Goal: Task Accomplishment & Management: Manage account settings

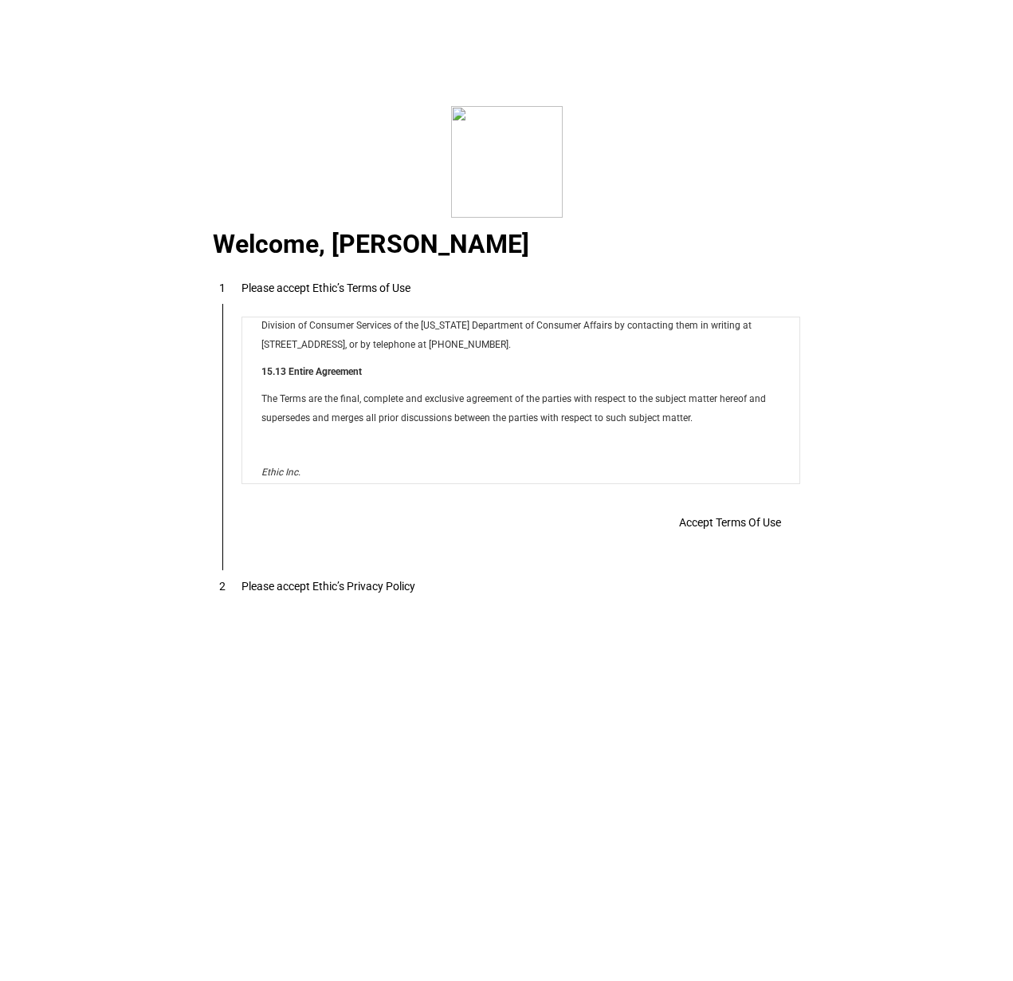
click at [697, 529] on span "Accept Terms Of Use" at bounding box center [730, 522] width 102 height 13
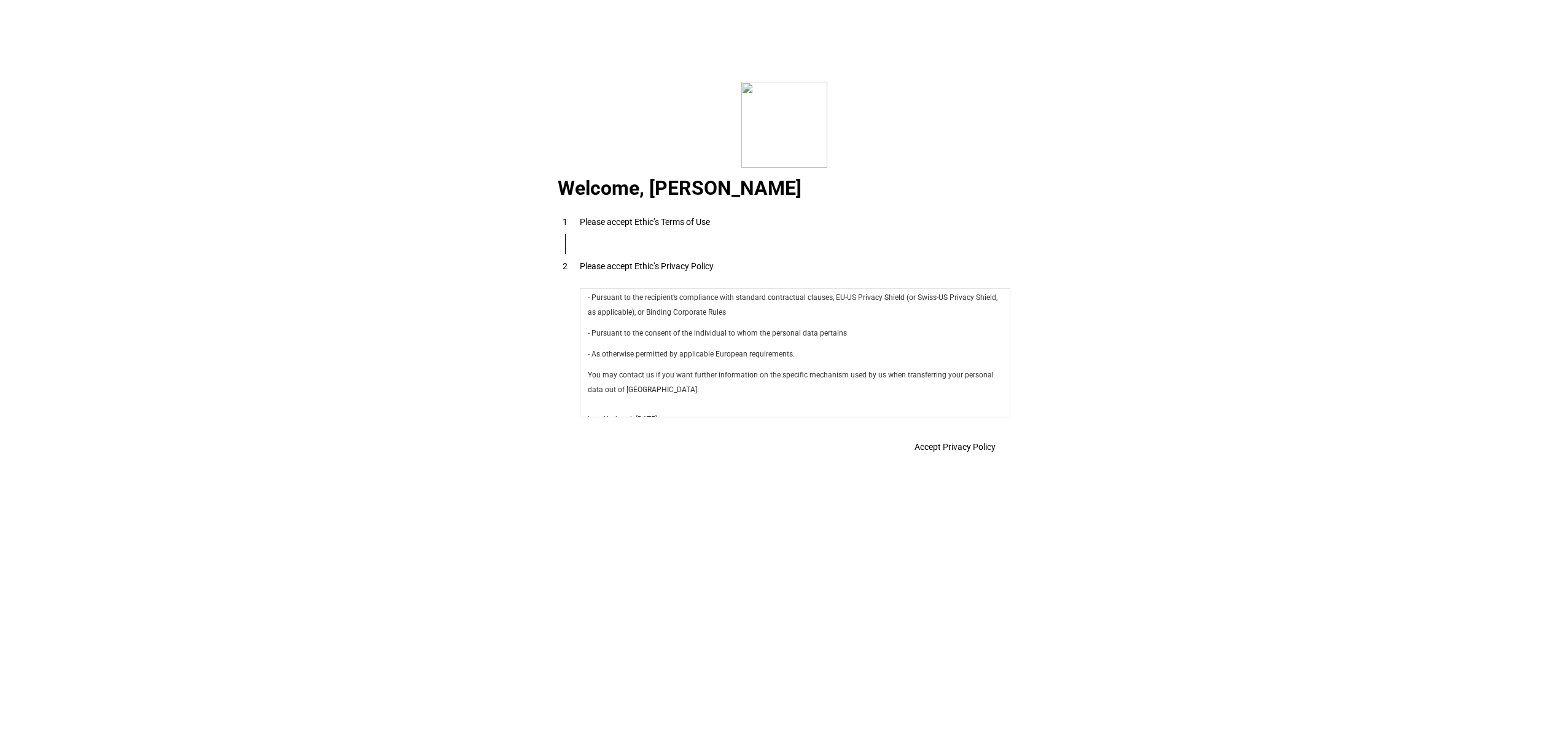
scroll to position [4329, 0]
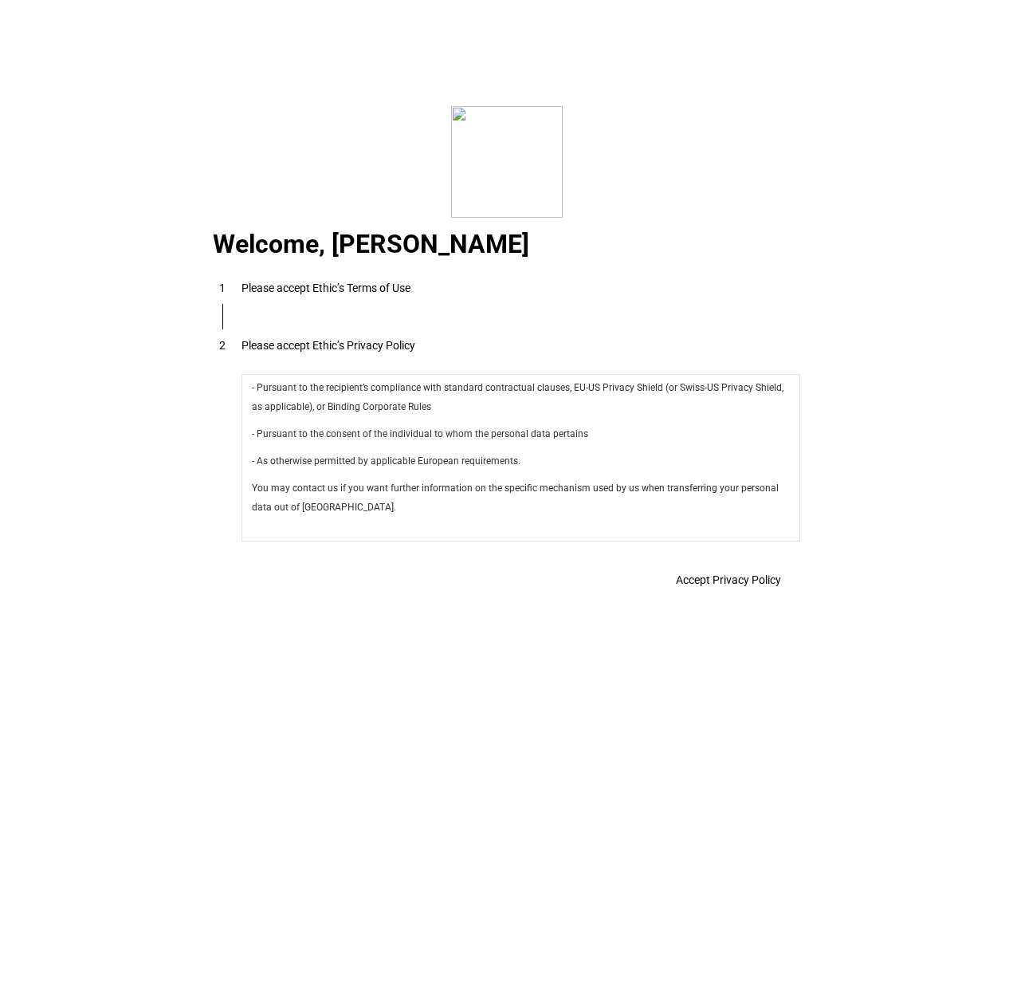
click at [705, 584] on span "Accept Privacy Policy" at bounding box center [728, 579] width 105 height 13
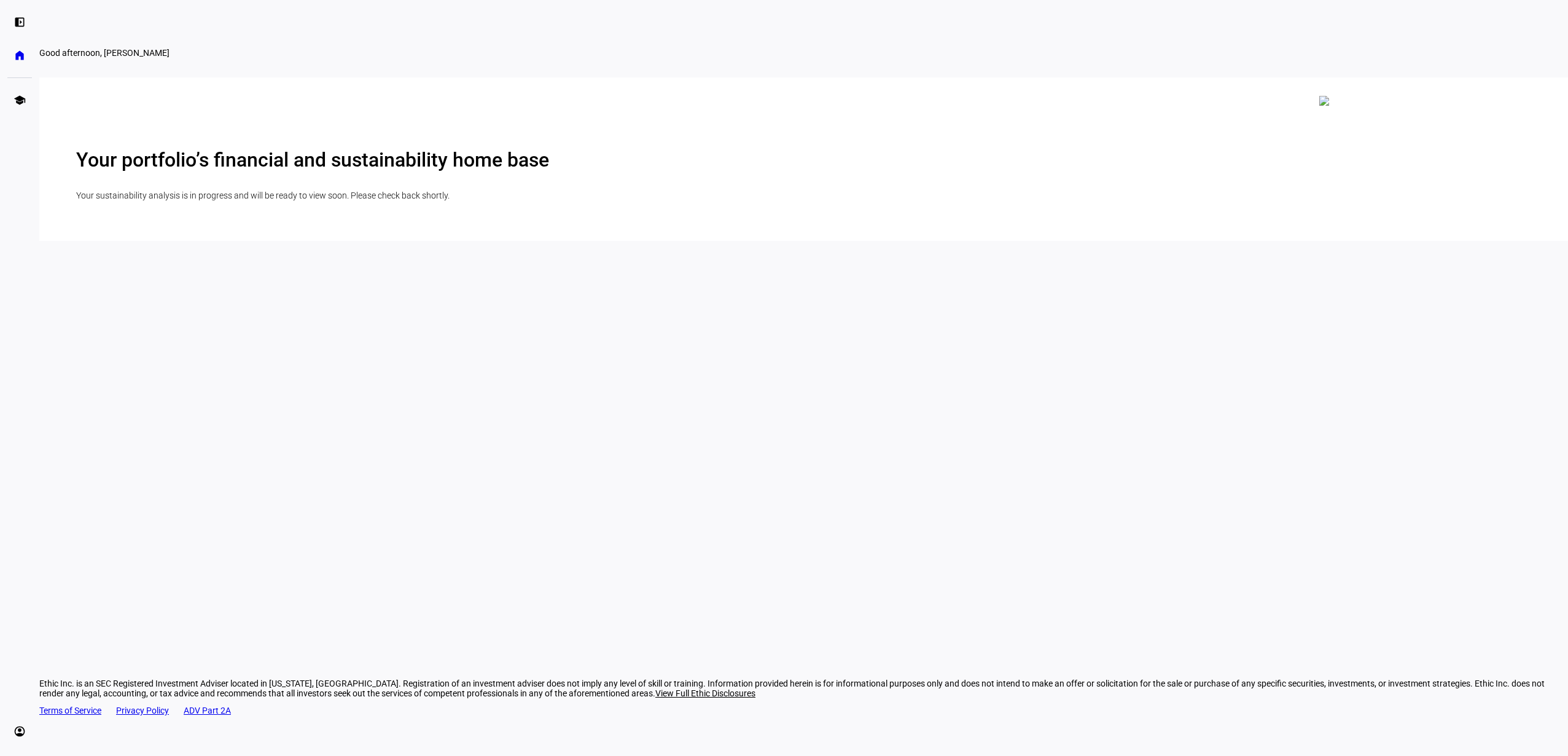
scroll to position [0, 0]
click at [780, 173] on h2 "Your portfolio’s financial and sustainability home base" at bounding box center [804, 161] width 1456 height 23
click at [18, 56] on eth-mat-symbol "home" at bounding box center [20, 55] width 12 height 12
click at [17, 96] on eth-mat-symbol "school" at bounding box center [20, 100] width 12 height 12
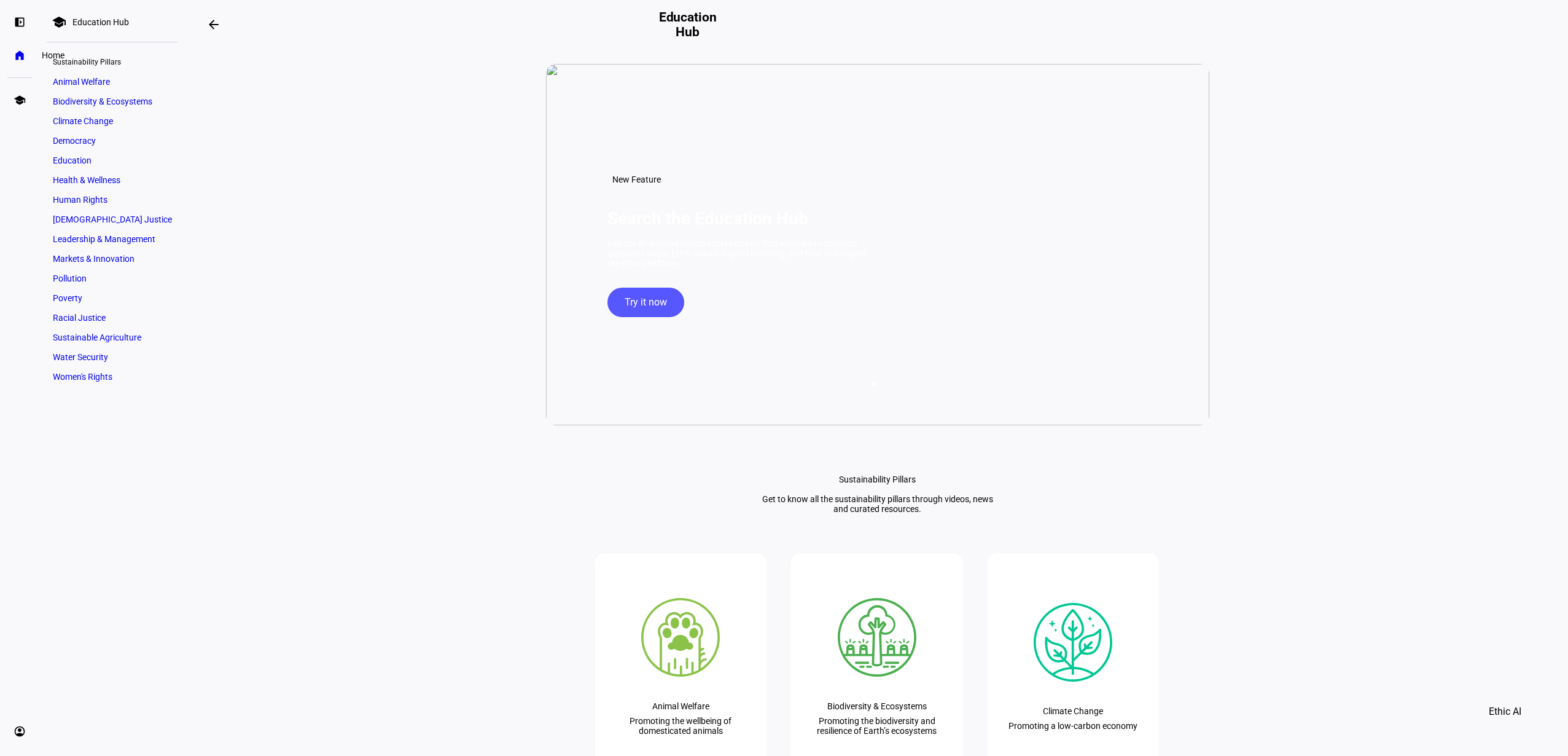
click at [18, 53] on eth-mat-symbol "home" at bounding box center [20, 55] width 12 height 12
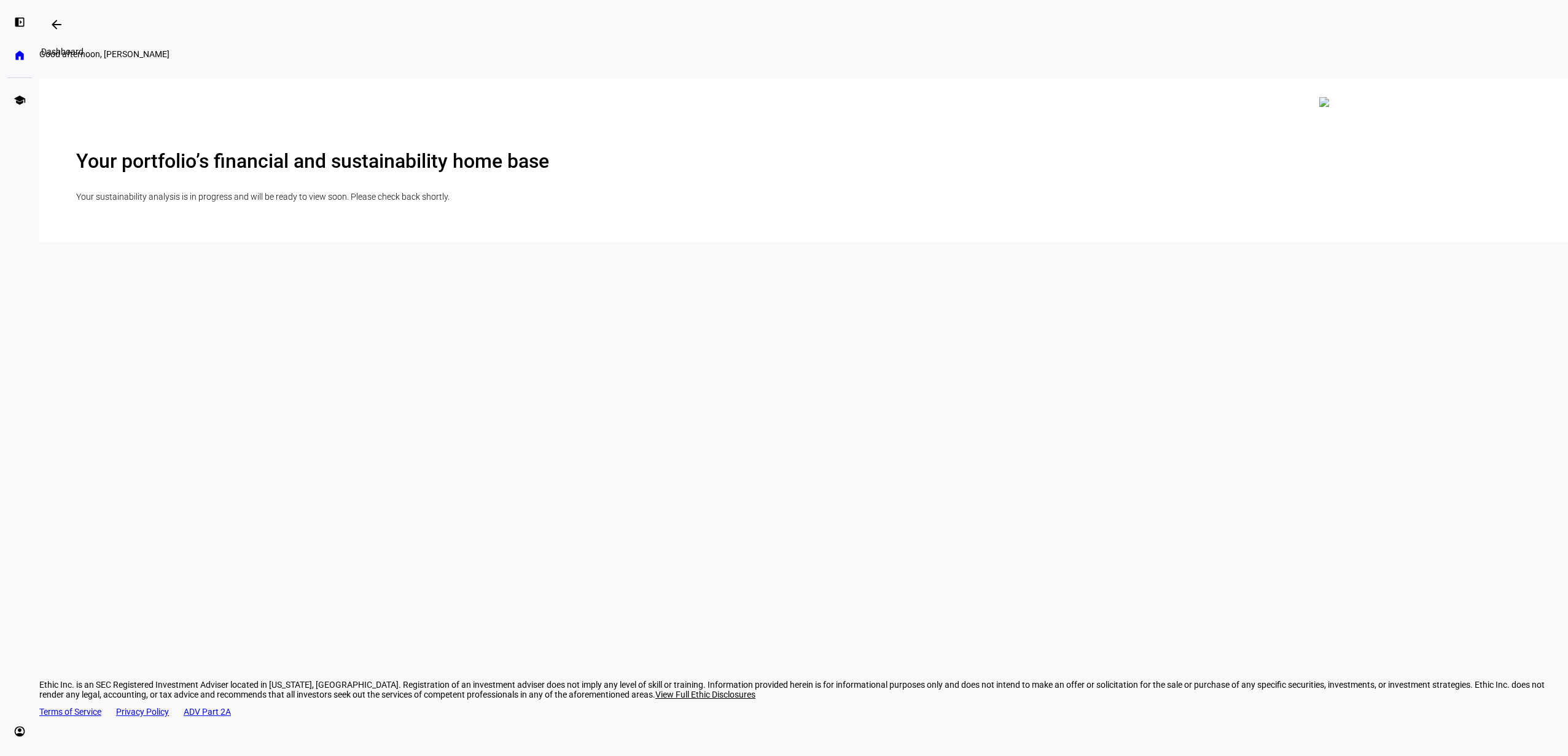
click at [59, 23] on mat-icon "arrow_backwards" at bounding box center [56, 24] width 15 height 15
click at [58, 26] on mat-icon "arrow_backwards" at bounding box center [56, 24] width 15 height 15
click at [14, 18] on eth-mat-symbol "left_panel_open" at bounding box center [20, 22] width 12 height 12
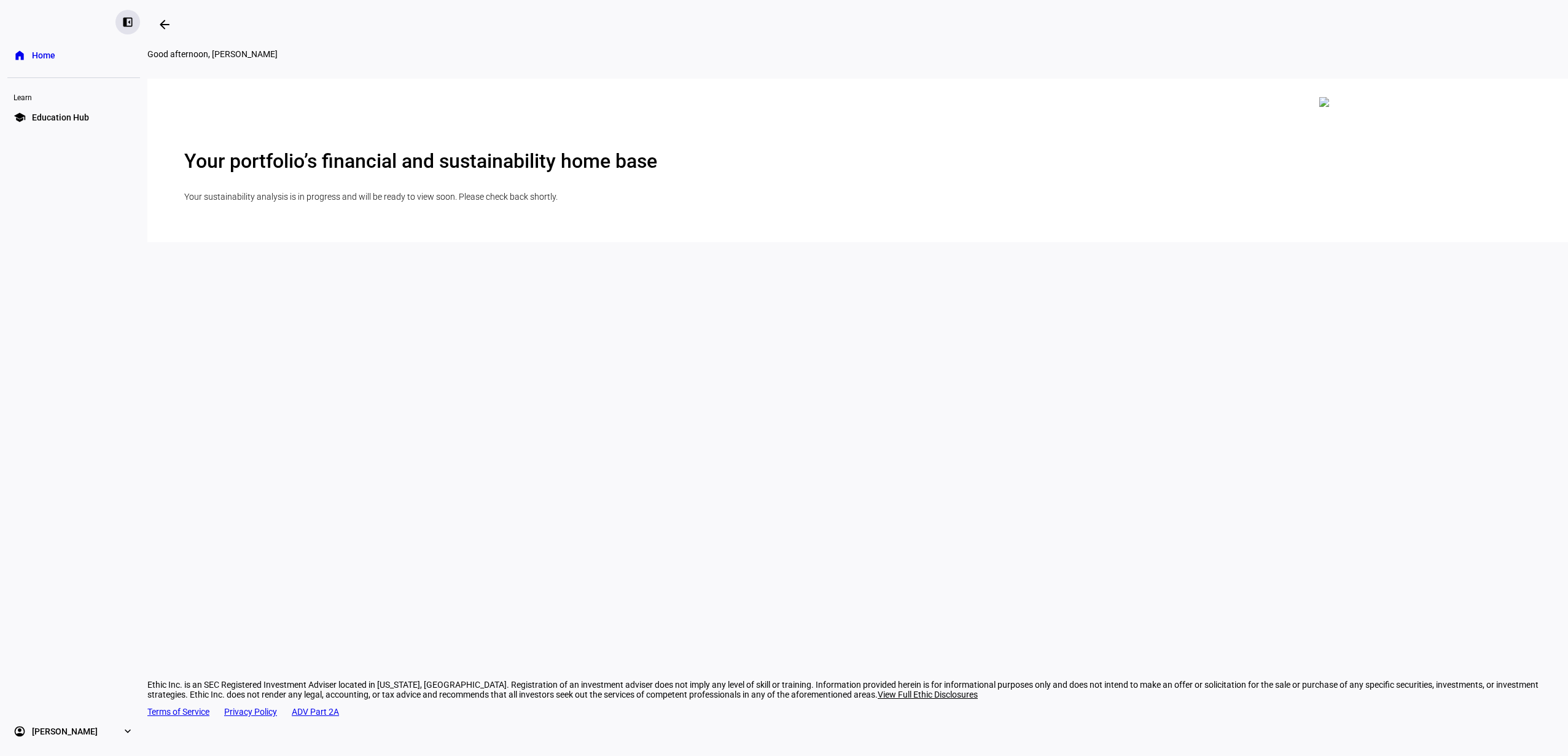
click at [127, 22] on eth-mat-symbol "left_panel_close" at bounding box center [128, 22] width 12 height 12
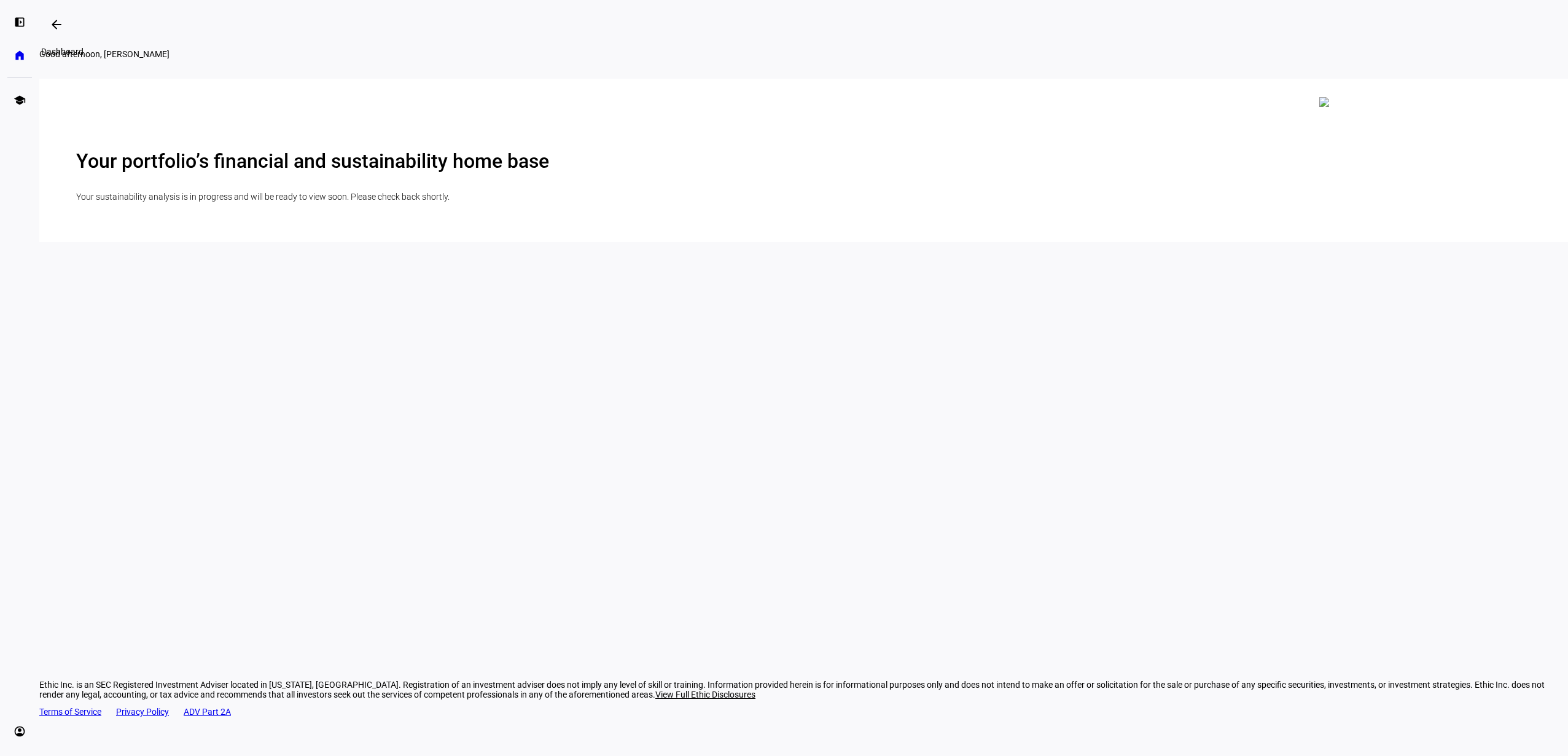
click at [62, 22] on mat-icon "arrow_backwards" at bounding box center [56, 24] width 15 height 15
click at [780, 152] on div "Your portfolio’s financial and sustainability home base Your sustainability ana…" at bounding box center [804, 176] width 1456 height 55
click at [58, 25] on mat-icon "arrow_backwards" at bounding box center [56, 24] width 15 height 15
click at [483, 97] on div at bounding box center [804, 97] width 1456 height 0
click at [20, 55] on eth-mat-symbol "home" at bounding box center [20, 55] width 12 height 12
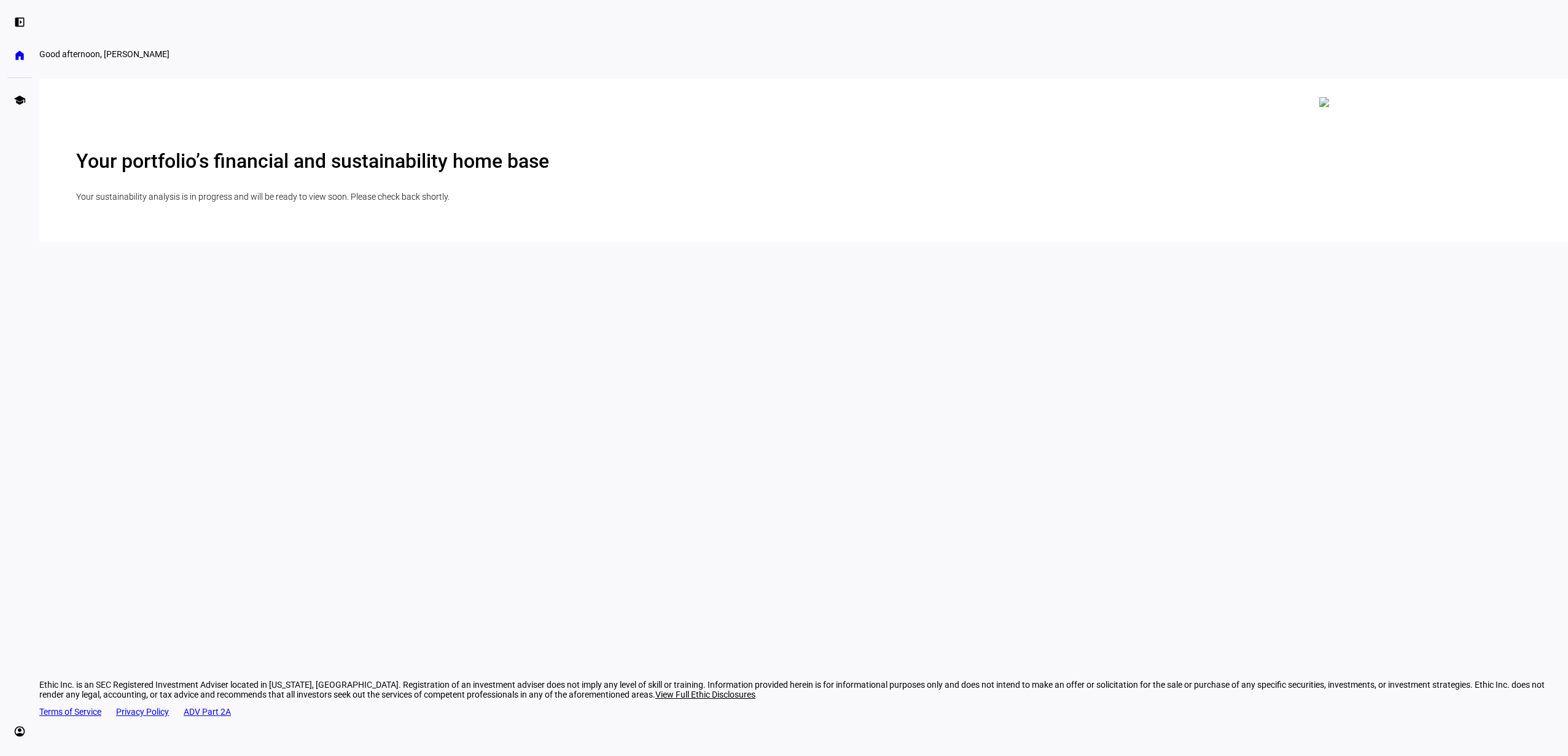
click at [865, 173] on h2 "Your portfolio’s financial and sustainability home base" at bounding box center [804, 161] width 1456 height 23
click at [17, 97] on eth-mat-symbol "school" at bounding box center [20, 100] width 12 height 12
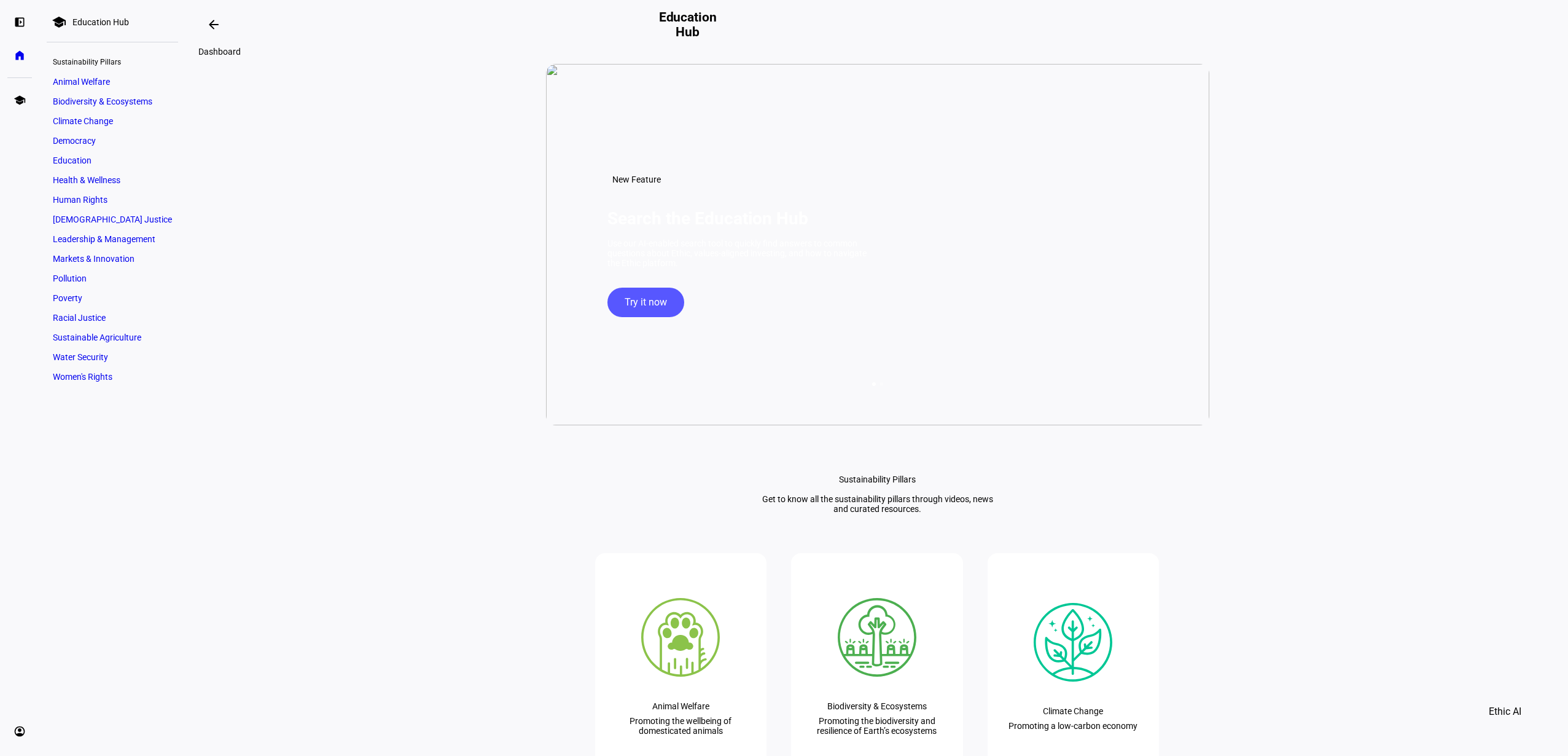
click at [217, 23] on mat-icon "arrow_backwards" at bounding box center [213, 24] width 15 height 15
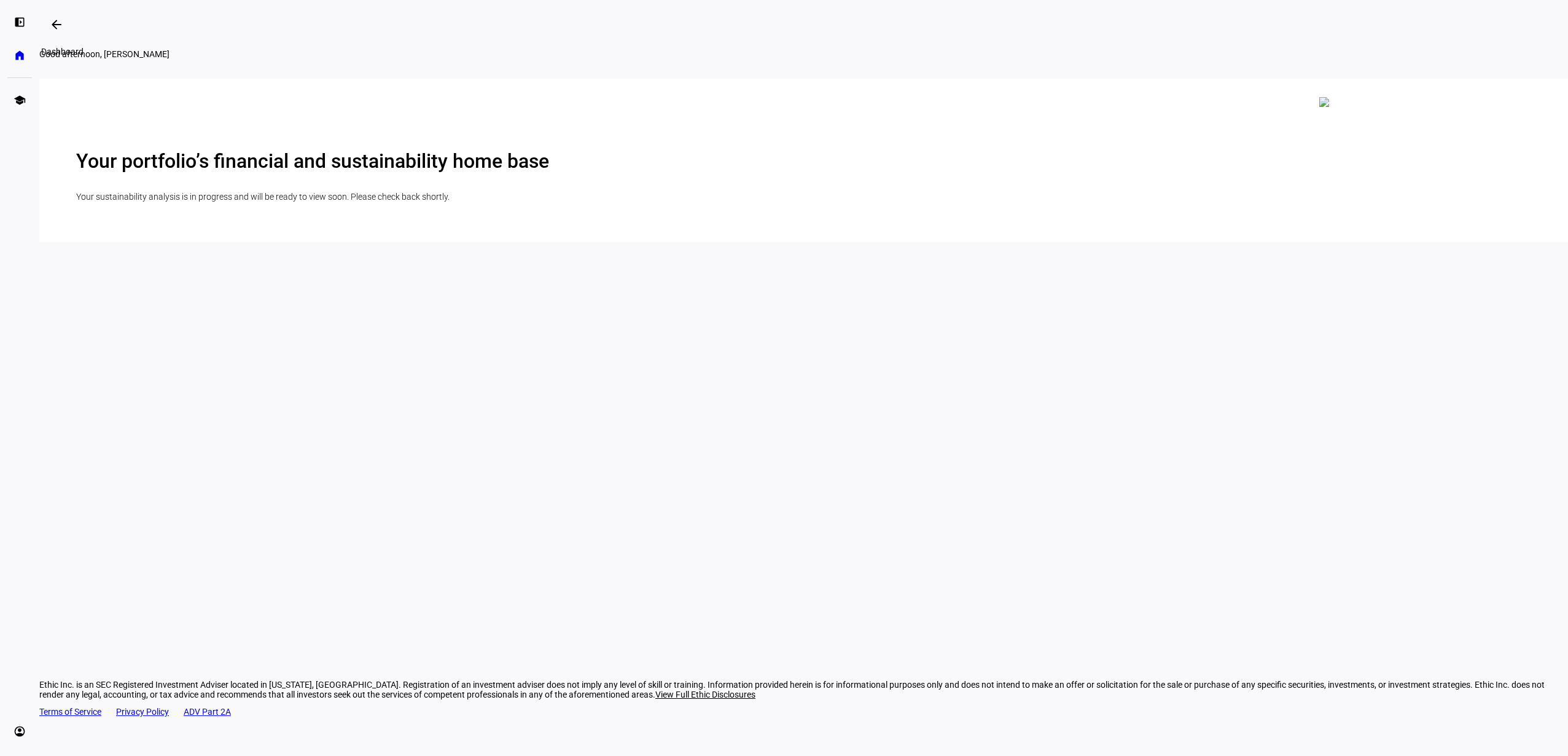
click at [61, 25] on mat-icon "arrow_backwards" at bounding box center [56, 24] width 15 height 15
click at [14, 727] on eth-mat-symbol "account_circle" at bounding box center [20, 731] width 12 height 12
click at [50, 696] on span "Profile" at bounding box center [38, 698] width 25 height 12
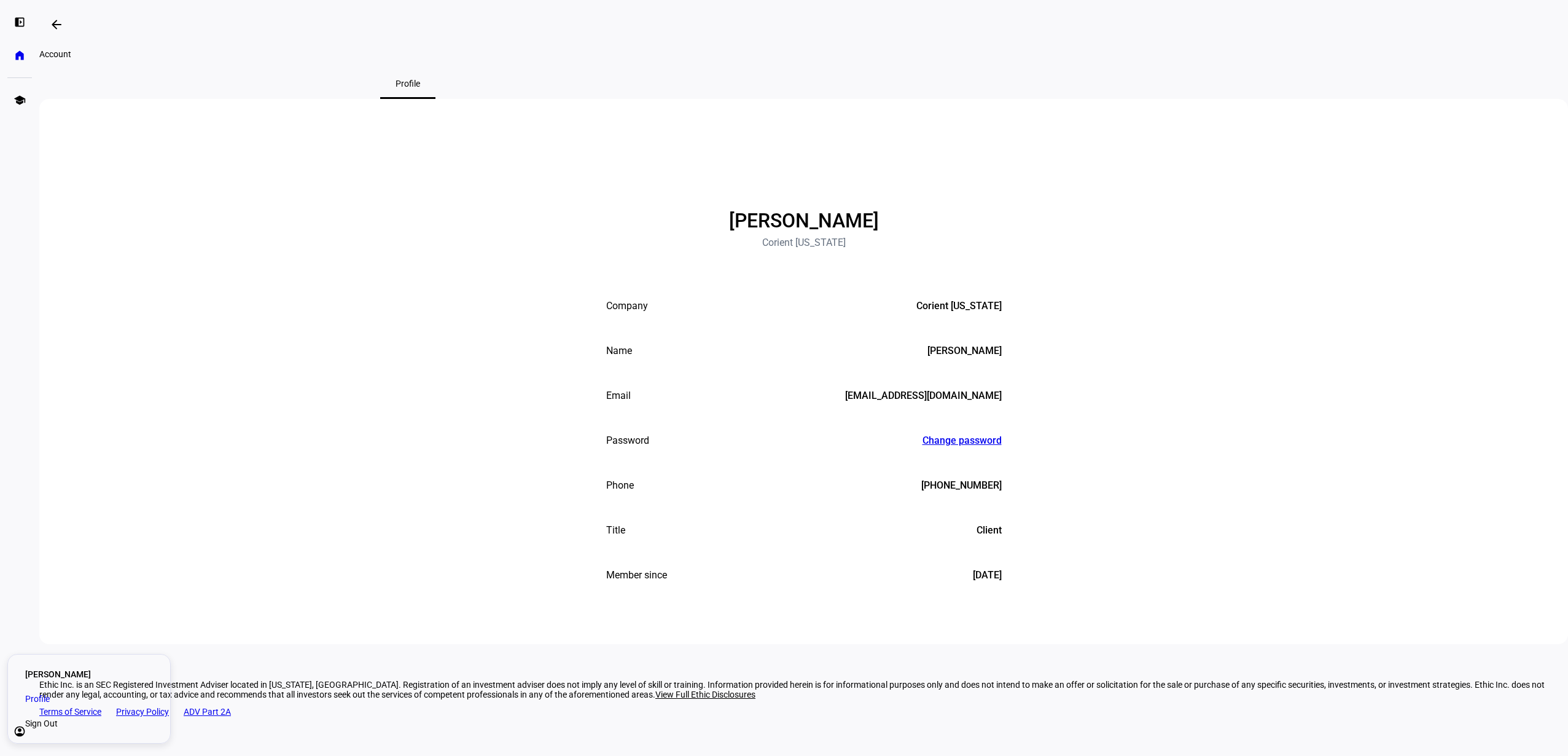
click at [91, 674] on li "[PERSON_NAME]" at bounding box center [89, 674] width 147 height 25
click at [58, 719] on span "Sign Out" at bounding box center [42, 723] width 32 height 12
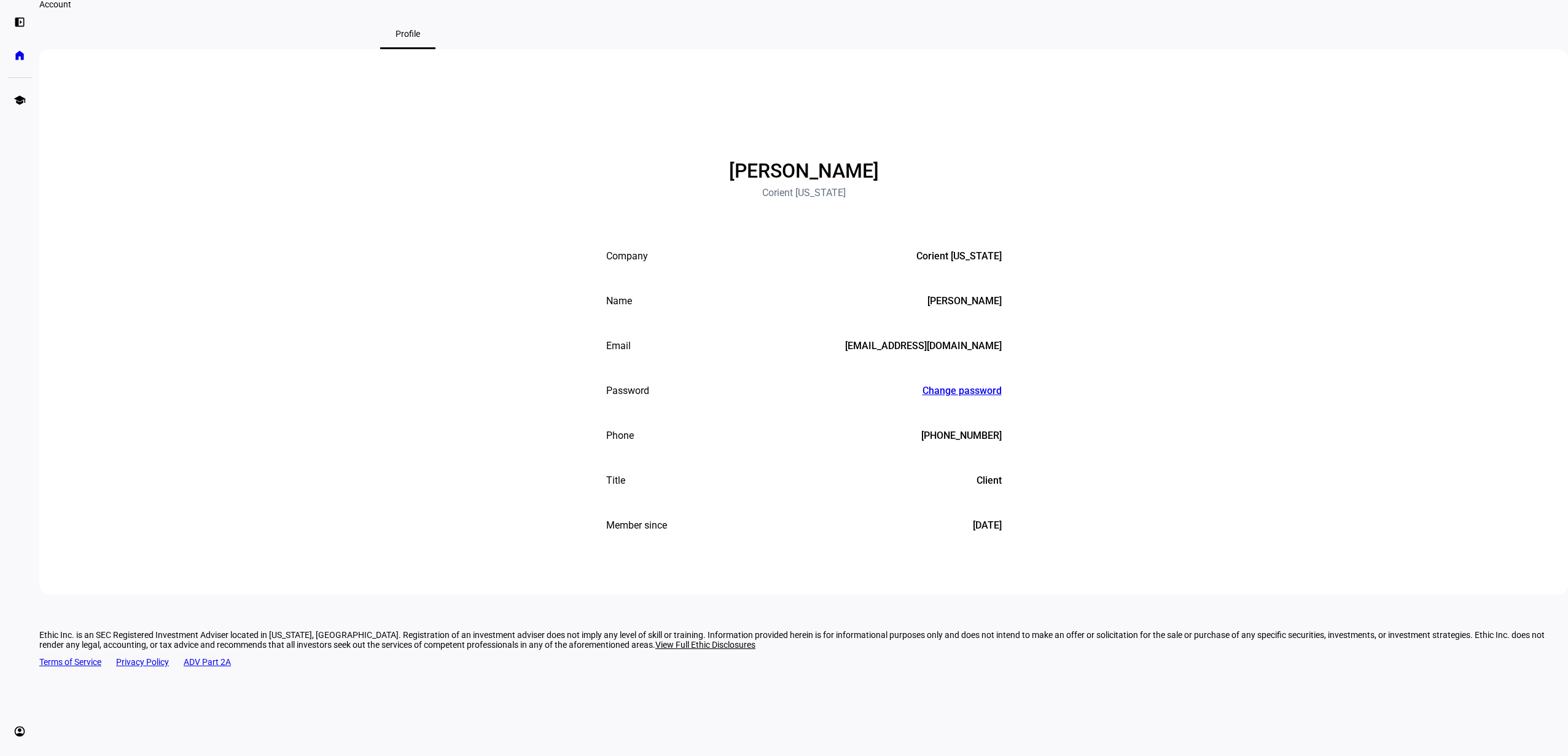
scroll to position [49, 0]
click at [20, 57] on eth-mat-symbol "home" at bounding box center [20, 55] width 12 height 12
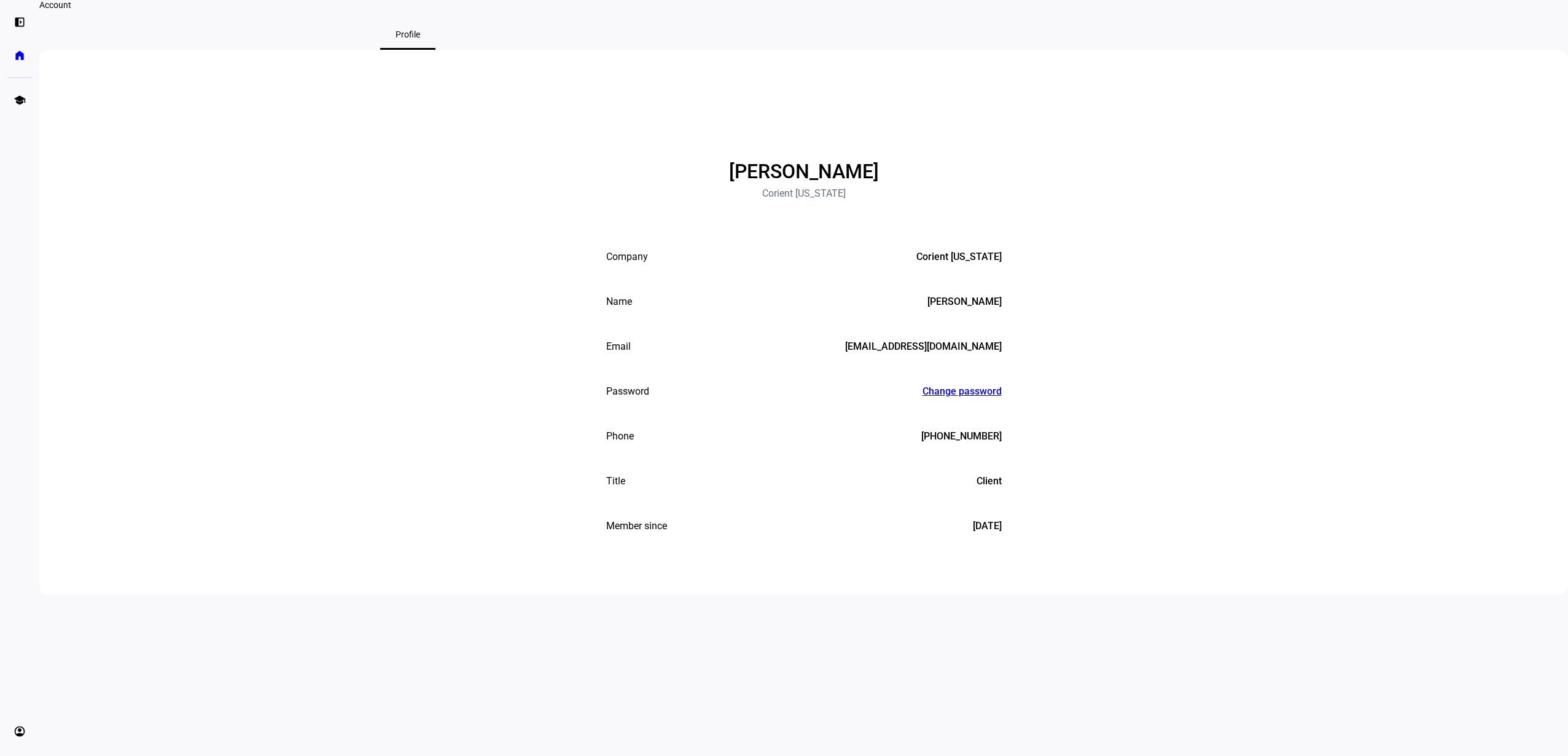
scroll to position [0, 0]
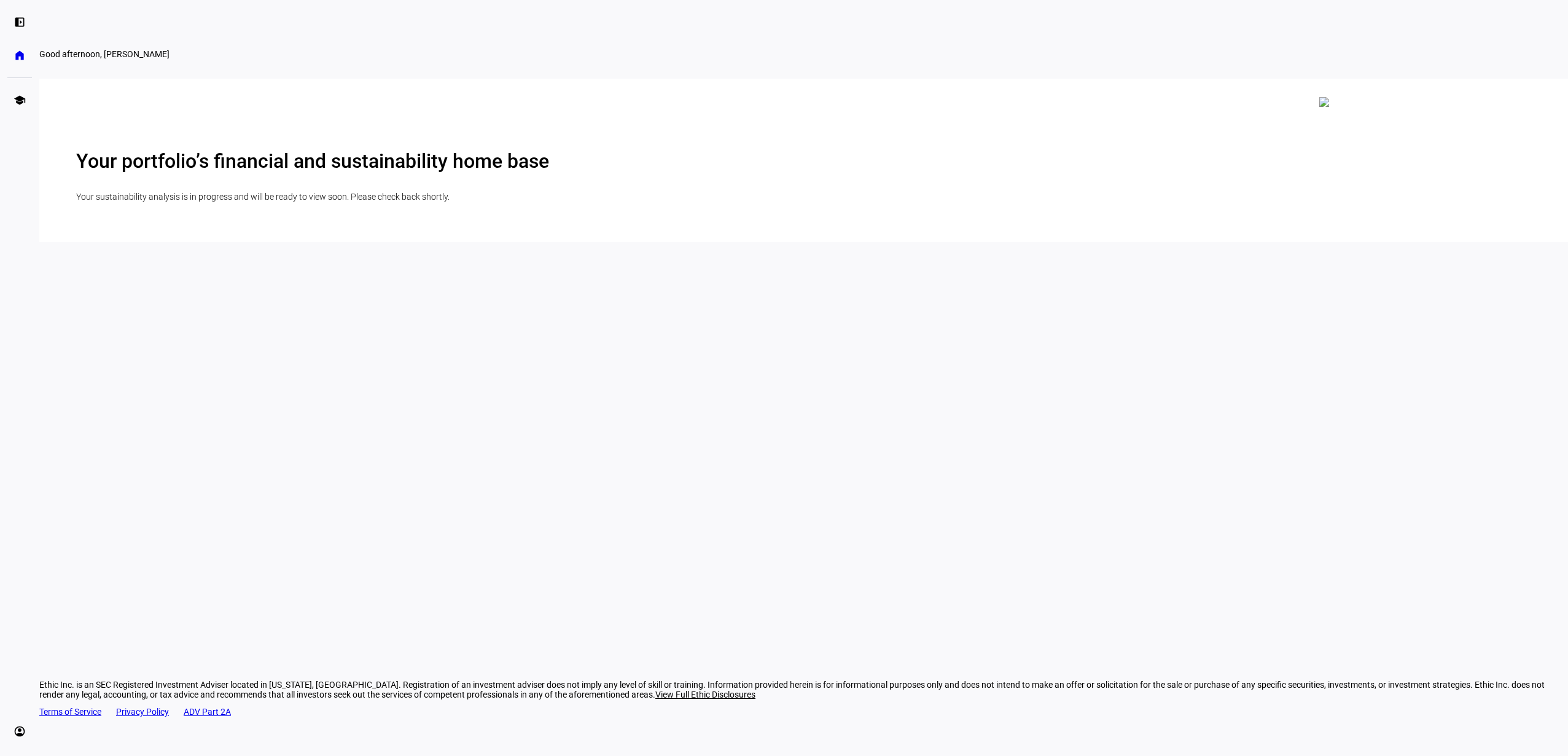
click at [436, 242] on div "Your portfolio’s financial and sustainability home base Your sustainability ana…" at bounding box center [804, 160] width 1529 height 163
